Goal: Find specific page/section: Find specific page/section

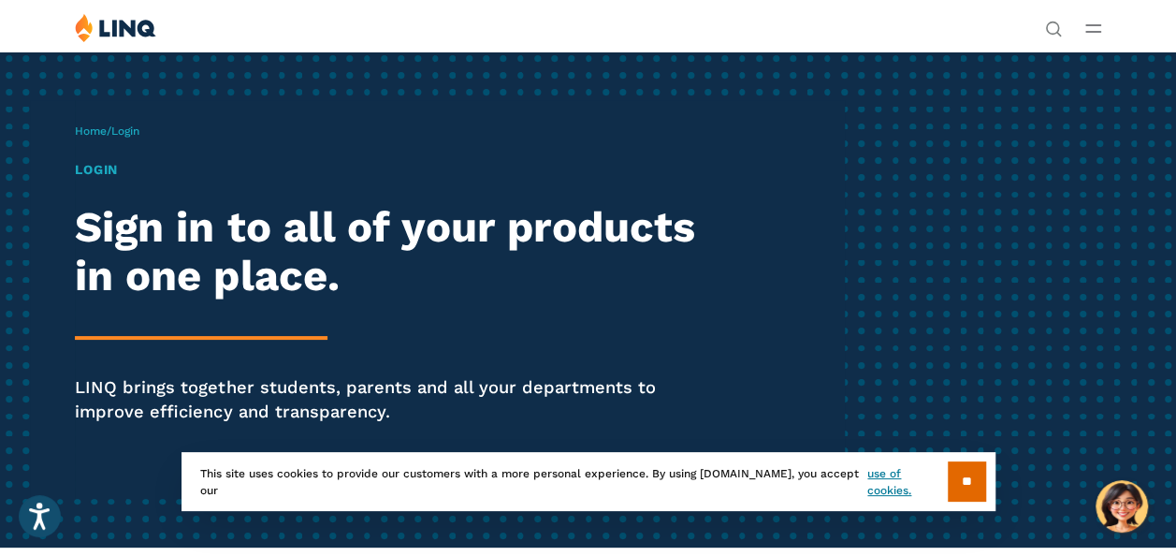
click at [125, 180] on h1 "Login" at bounding box center [398, 170] width 647 height 20
click at [139, 138] on span "Login" at bounding box center [125, 130] width 28 height 13
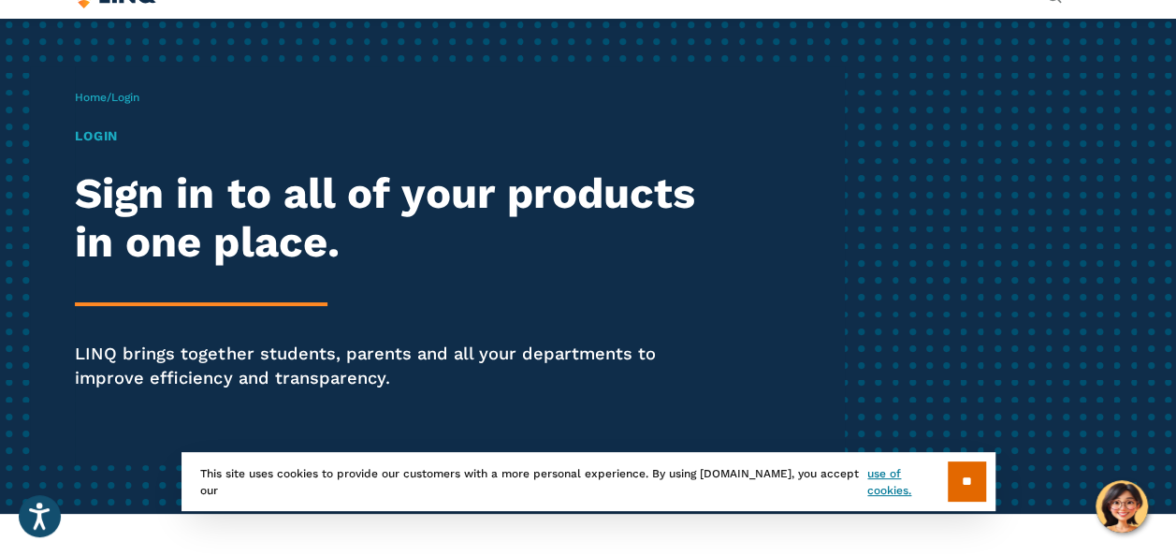
scroll to position [37, 0]
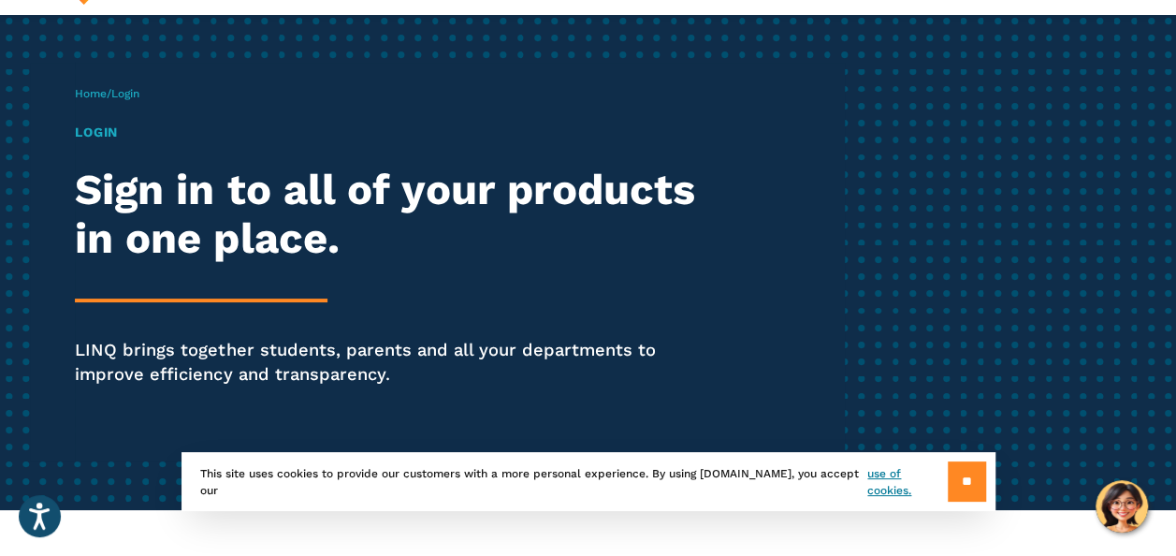
drag, startPoint x: 966, startPoint y: 466, endPoint x: 979, endPoint y: 490, distance: 27.6
click at [979, 490] on input "**" at bounding box center [967, 481] width 38 height 40
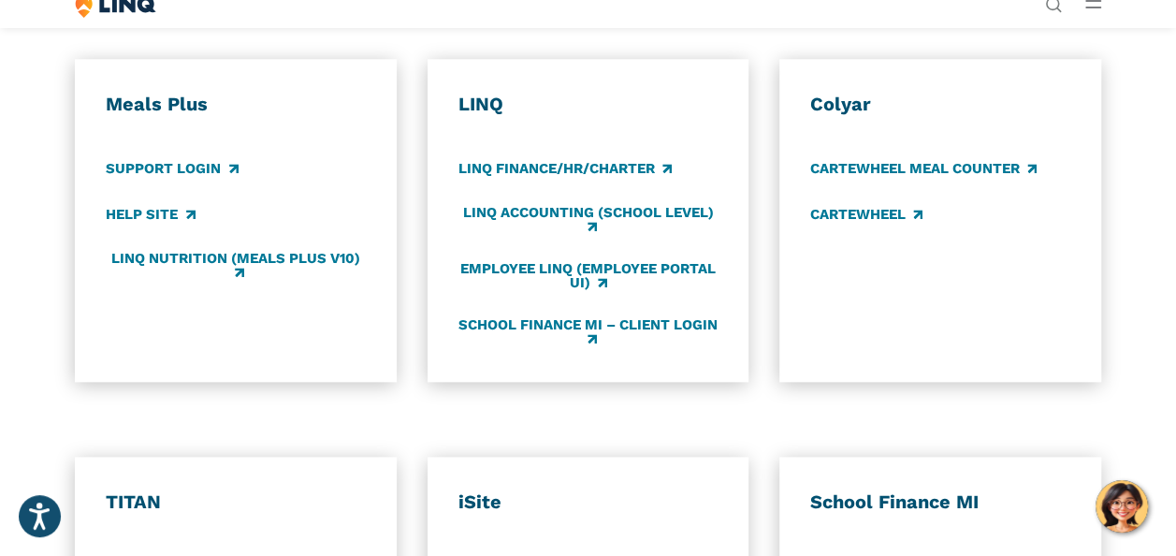
scroll to position [936, 0]
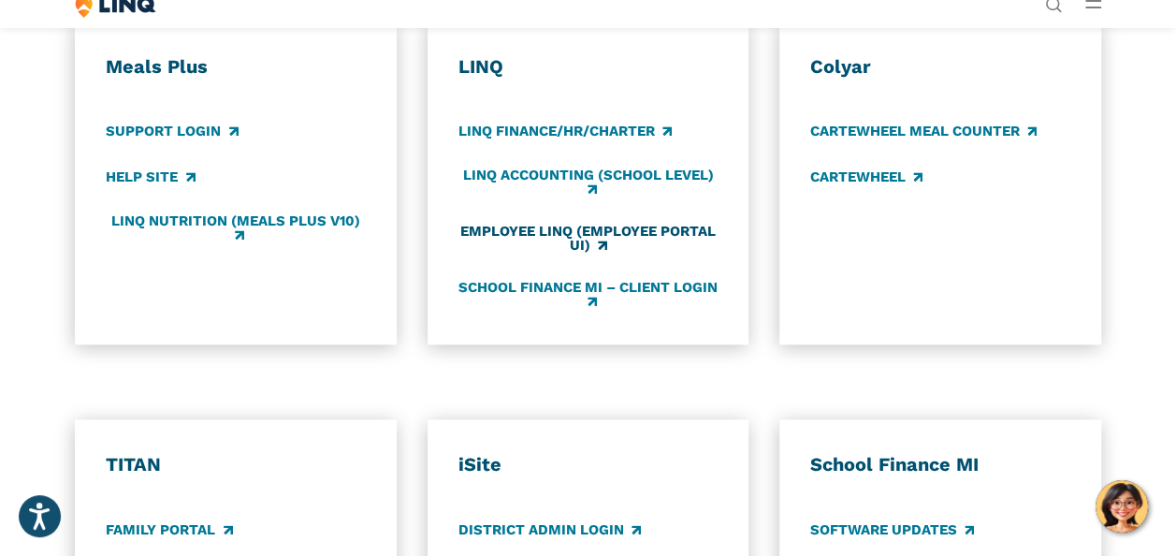
click at [519, 255] on link "Employee LINQ (Employee Portal UI)" at bounding box center [589, 239] width 260 height 31
click at [191, 142] on link "Support Login" at bounding box center [172, 132] width 132 height 21
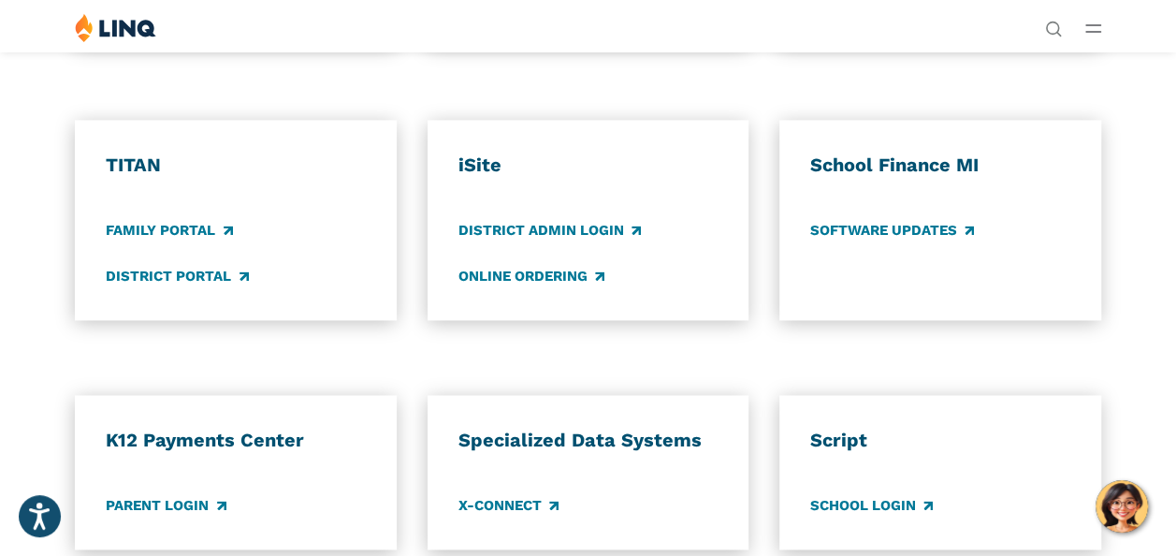
scroll to position [1198, 0]
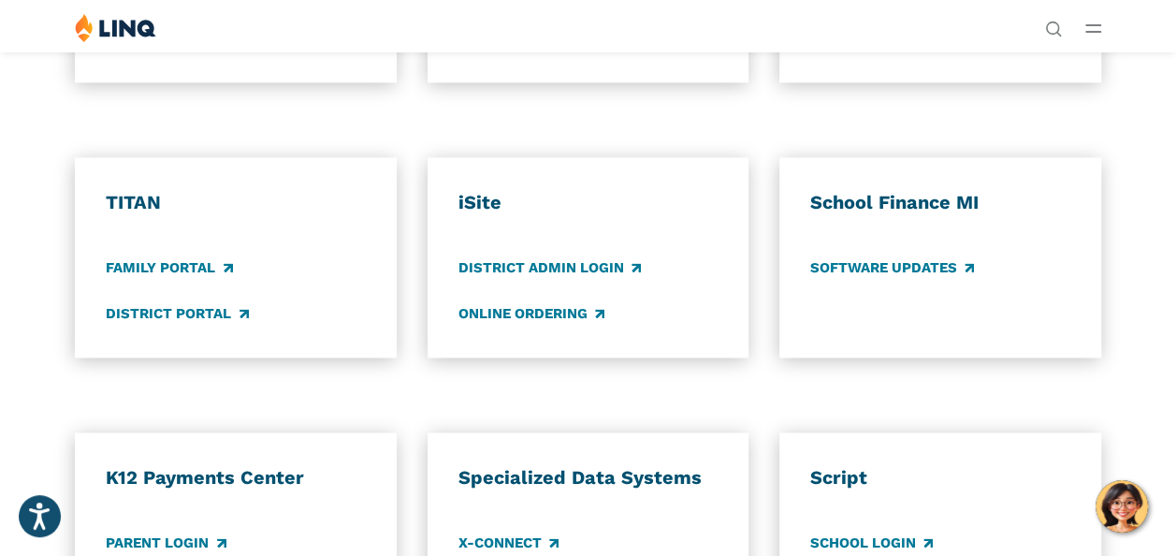
click at [503, 49] on link "School Finance MI – Client Login" at bounding box center [589, 33] width 260 height 31
